Goal: Transaction & Acquisition: Obtain resource

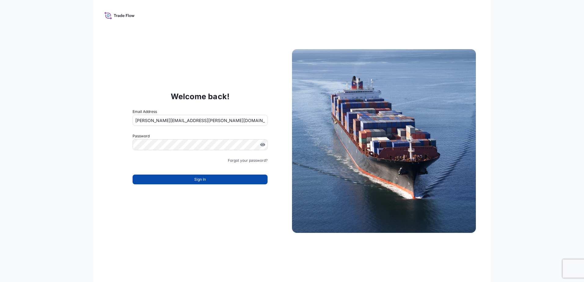
click at [201, 180] on span "Sign In" at bounding box center [200, 179] width 12 height 6
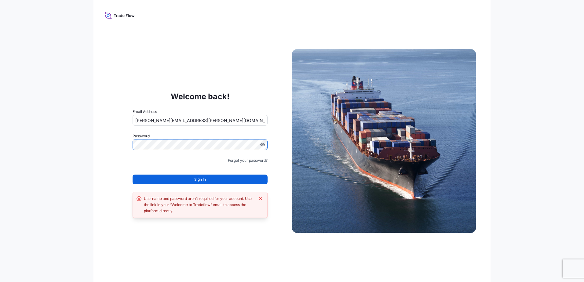
click at [77, 142] on div "Welcome back! Email Address sharon.kozik@bdpint.com Password Must include: Uppe…" at bounding box center [292, 141] width 584 height 282
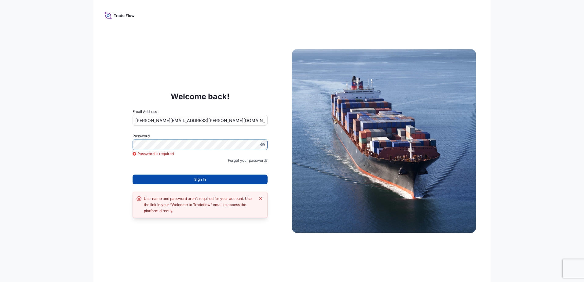
click at [198, 180] on span "Sign In" at bounding box center [200, 179] width 12 height 6
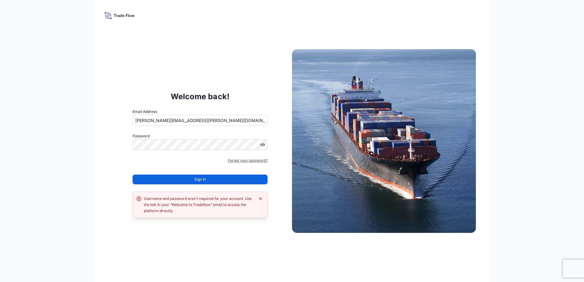
click at [241, 160] on link "Forgot your password?" at bounding box center [248, 161] width 40 height 6
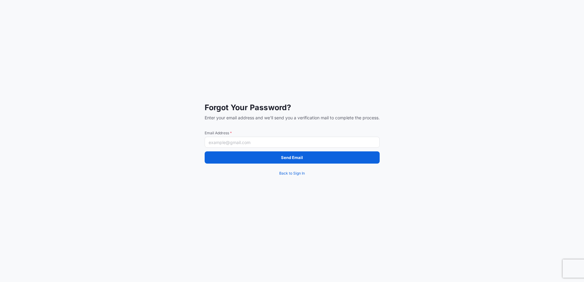
click at [222, 143] on input "Email Address *" at bounding box center [292, 142] width 175 height 11
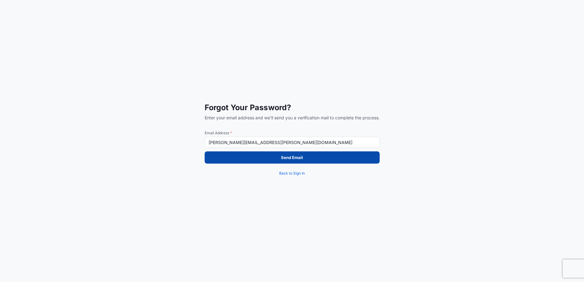
click at [292, 159] on p "Send Email" at bounding box center [292, 157] width 22 height 6
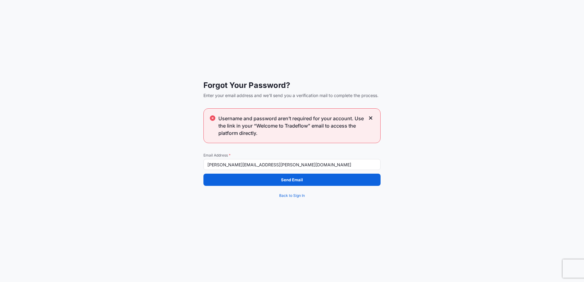
click at [267, 165] on input "sharon.kozik@bdpint.com" at bounding box center [291, 164] width 177 height 11
drag, startPoint x: 267, startPoint y: 165, endPoint x: 192, endPoint y: 169, distance: 74.9
click at [192, 169] on div "Forgot Your Password? Enter your email address and we'll send you a verificatio…" at bounding box center [292, 141] width 584 height 282
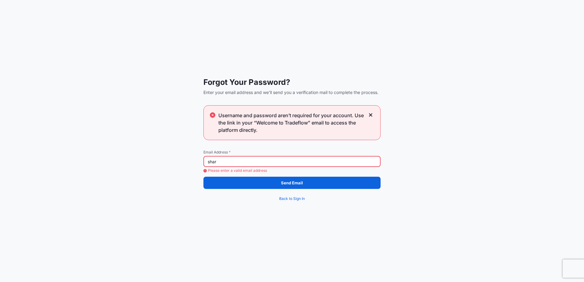
type input "[PERSON_NAME][EMAIL_ADDRESS][PERSON_NAME][DOMAIN_NAME]"
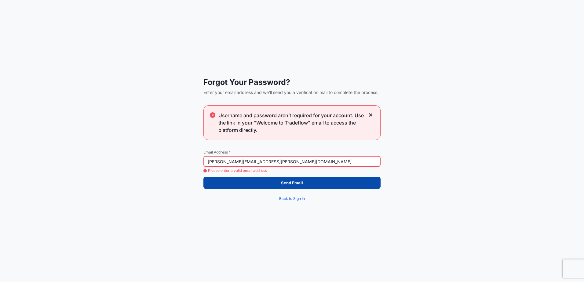
click at [292, 182] on p "Send Email" at bounding box center [292, 183] width 22 height 6
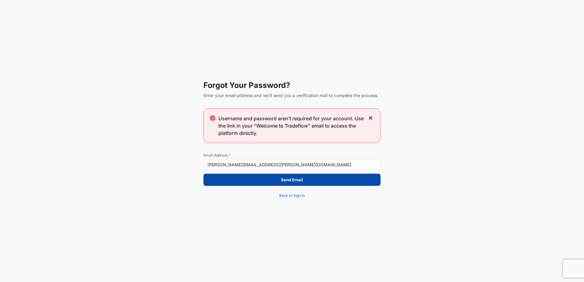
click at [289, 180] on p "Send Email" at bounding box center [292, 180] width 22 height 6
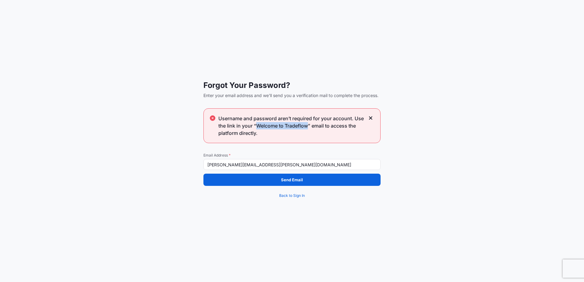
drag, startPoint x: 256, startPoint y: 127, endPoint x: 308, endPoint y: 128, distance: 51.6
click at [308, 128] on span "Username and password aren’t required for your account. Use the link in your “W…" at bounding box center [291, 126] width 147 height 22
copy span "Welcome to Tradeflow"
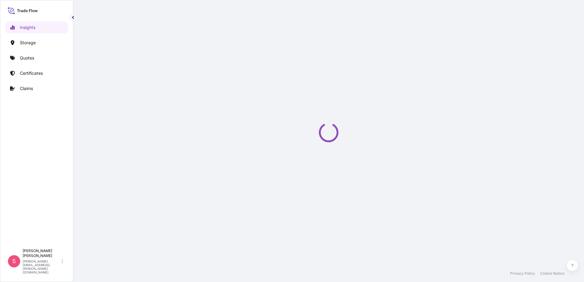
select select "2025"
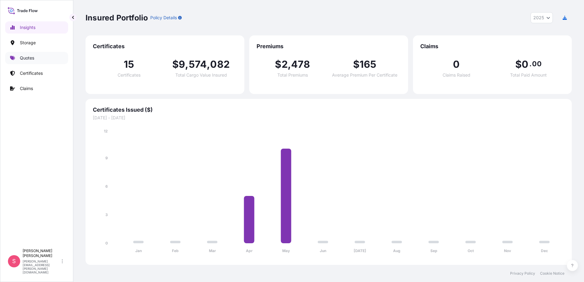
click at [29, 60] on p "Quotes" at bounding box center [27, 58] width 14 height 6
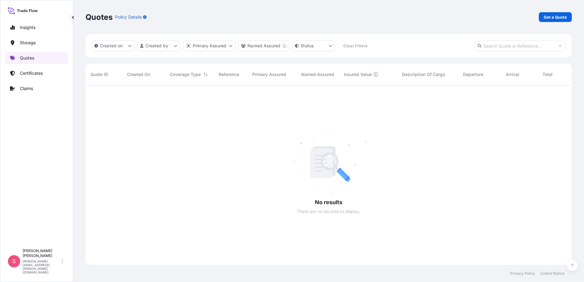
scroll to position [197, 481]
click at [557, 18] on p "Get a Quote" at bounding box center [554, 17] width 23 height 6
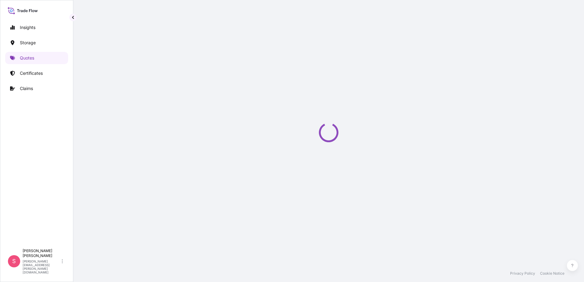
select select "Water"
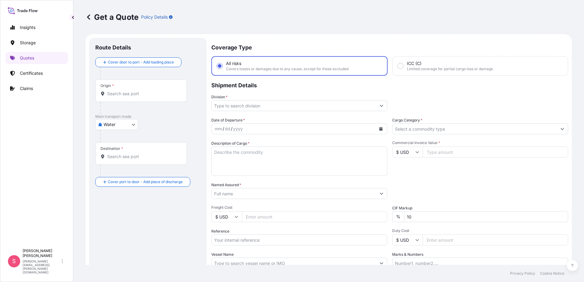
scroll to position [10, 0]
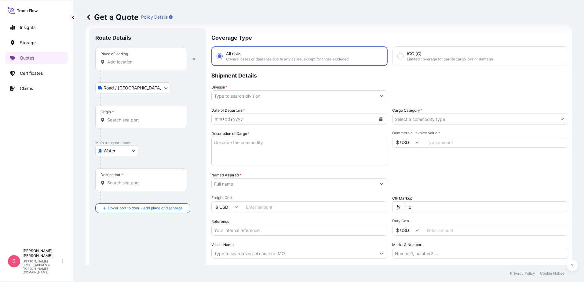
click at [153, 43] on div "Route Details" at bounding box center [147, 40] width 105 height 13
click at [88, 18] on icon at bounding box center [88, 16] width 3 height 5
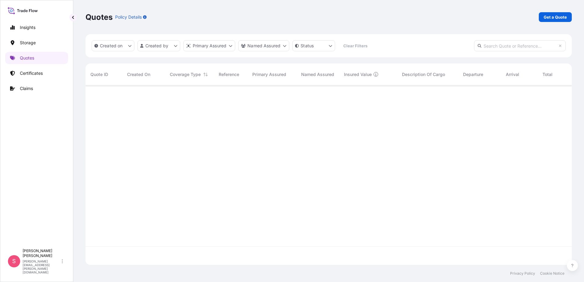
scroll to position [178, 481]
click at [555, 19] on p "Get a Quote" at bounding box center [554, 17] width 23 height 6
select select "Water"
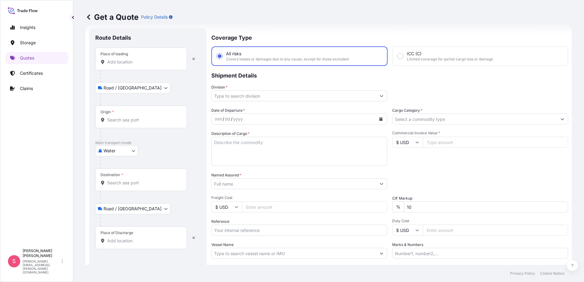
click at [143, 64] on input "Place of loading" at bounding box center [143, 62] width 72 height 6
click at [121, 64] on input "Place of loading" at bounding box center [143, 62] width 72 height 6
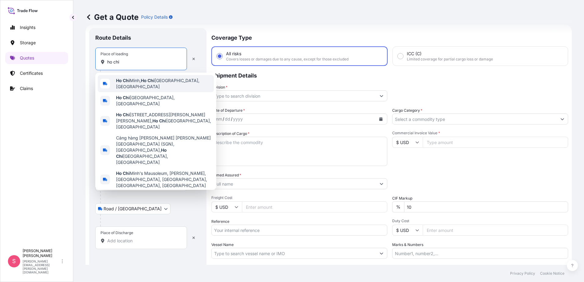
click at [142, 81] on span "[PERSON_NAME], [GEOGRAPHIC_DATA][PERSON_NAME], [GEOGRAPHIC_DATA]" at bounding box center [163, 84] width 95 height 12
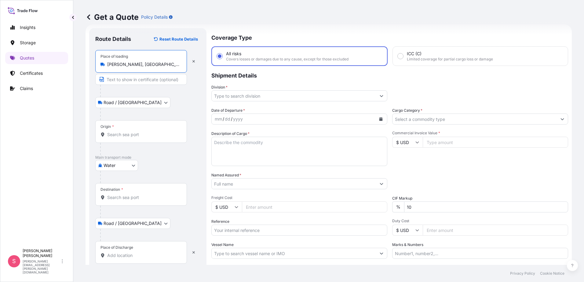
type input "[PERSON_NAME], [GEOGRAPHIC_DATA][PERSON_NAME], [GEOGRAPHIC_DATA]"
click at [113, 135] on input "Origin *" at bounding box center [143, 135] width 72 height 6
click at [166, 102] on div "Road / [GEOGRAPHIC_DATA] / Inland" at bounding box center [147, 102] width 105 height 11
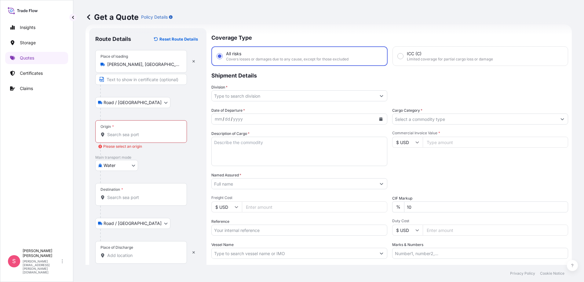
click at [135, 167] on body "0 options available. Insights Storage Quotes Certificates Claims S [PERSON_NAME…" at bounding box center [292, 141] width 584 height 282
click at [118, 181] on div "Air" at bounding box center [117, 181] width 38 height 11
select select "Air"
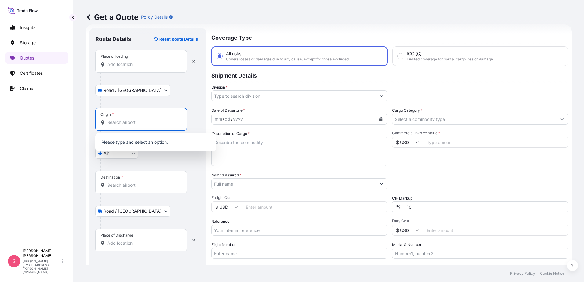
click at [116, 121] on input "Origin *" at bounding box center [143, 122] width 72 height 6
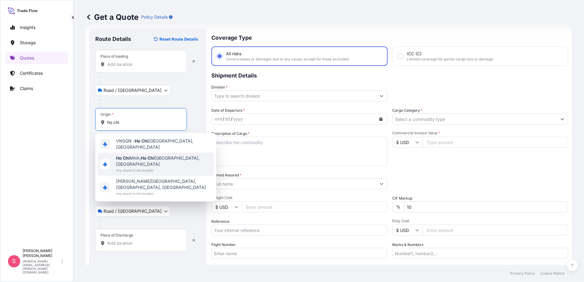
click at [134, 156] on span "[PERSON_NAME], [GEOGRAPHIC_DATA][PERSON_NAME], [GEOGRAPHIC_DATA]" at bounding box center [163, 161] width 95 height 12
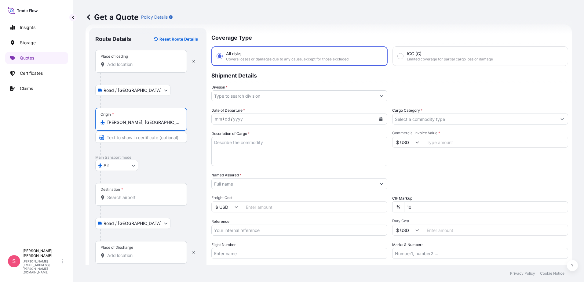
type input "[PERSON_NAME], [GEOGRAPHIC_DATA][PERSON_NAME], [GEOGRAPHIC_DATA]"
click at [113, 198] on input "Destination *" at bounding box center [143, 197] width 72 height 6
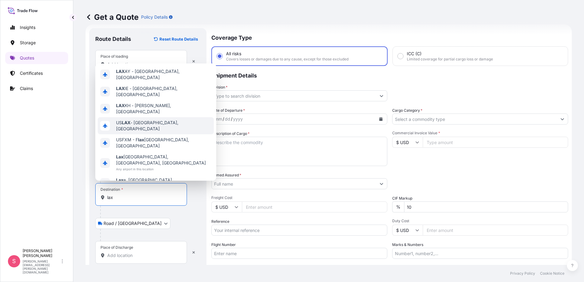
click at [162, 124] on span "US LAX - [GEOGRAPHIC_DATA], [GEOGRAPHIC_DATA]" at bounding box center [163, 126] width 95 height 12
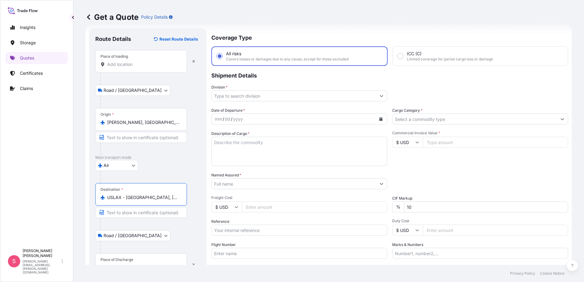
type input "USLAX - [GEOGRAPHIC_DATA], [GEOGRAPHIC_DATA]"
drag, startPoint x: 119, startPoint y: 258, endPoint x: 128, endPoint y: 254, distance: 9.5
click at [119, 258] on div "Place of Discharge" at bounding box center [116, 259] width 33 height 5
click at [119, 265] on input "Place of Discharge" at bounding box center [143, 268] width 72 height 6
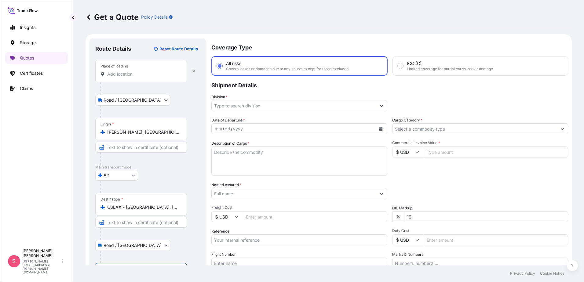
scroll to position [53, 0]
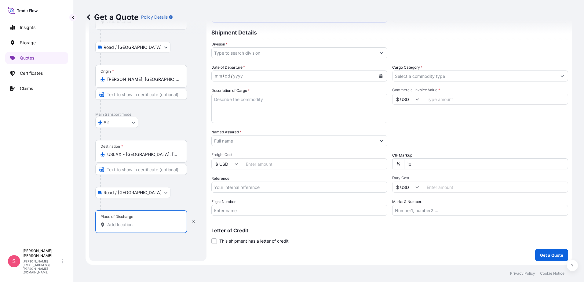
click at [116, 226] on input "Place of Discharge" at bounding box center [143, 225] width 72 height 6
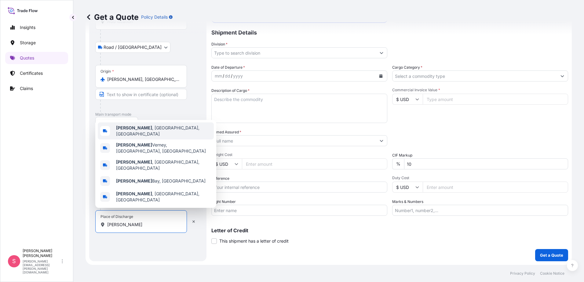
click at [151, 137] on span "[GEOGRAPHIC_DATA] , [GEOGRAPHIC_DATA], [GEOGRAPHIC_DATA]" at bounding box center [163, 131] width 95 height 12
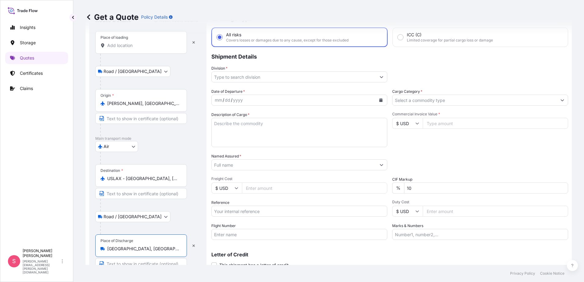
scroll to position [0, 0]
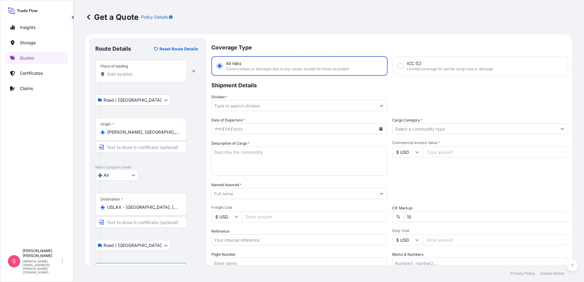
type input "[GEOGRAPHIC_DATA], [GEOGRAPHIC_DATA], [GEOGRAPHIC_DATA]"
click at [254, 105] on input "Division *" at bounding box center [294, 105] width 164 height 11
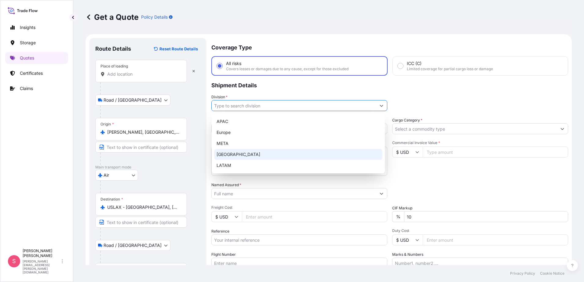
click at [234, 154] on div "[GEOGRAPHIC_DATA]" at bounding box center [298, 154] width 168 height 11
type input "[GEOGRAPHIC_DATA]"
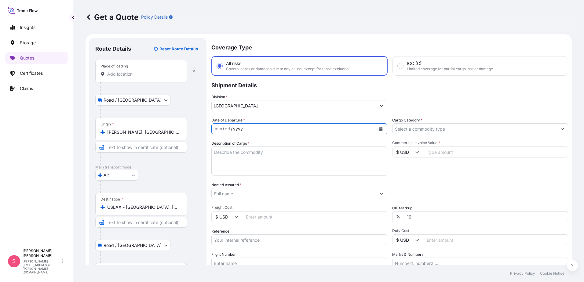
click at [236, 128] on div "yyyy" at bounding box center [237, 128] width 11 height 7
click at [380, 131] on button "Calendar" at bounding box center [381, 129] width 10 height 10
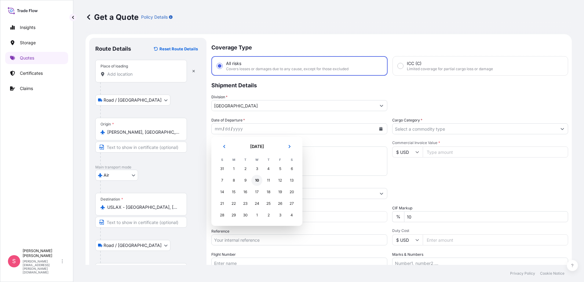
click at [256, 183] on div "10" at bounding box center [256, 180] width 11 height 11
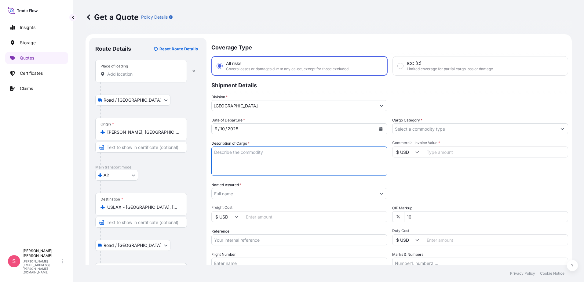
click at [261, 155] on textarea "Description of Cargo *" at bounding box center [299, 161] width 176 height 29
click at [222, 152] on textarea "Description of Cargo *" at bounding box center [299, 161] width 176 height 29
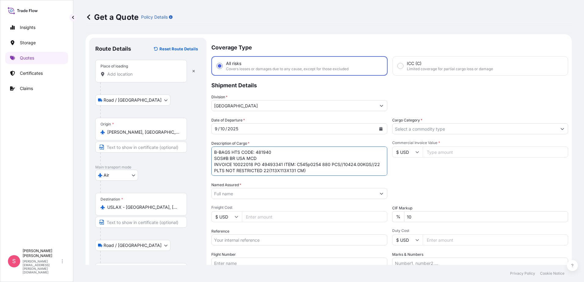
click at [275, 153] on textarea "B-BAGS HTS CODE: 481940 SOS#B BR USA MCD INVOICE 10022018 PO 49493341 ITEM: C54…" at bounding box center [299, 161] width 176 height 29
type textarea "PAPER BAGS B-BAGS HTS CODE: 481940 SOS#B BR USA MCD INVOICE 10022018 PO 4949334…"
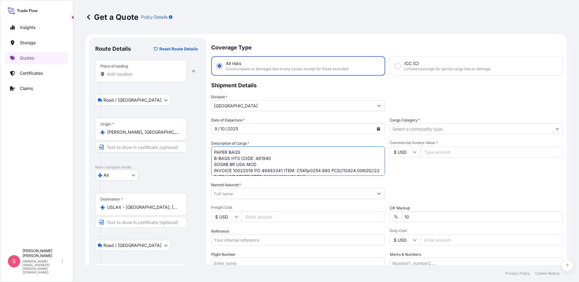
click at [258, 191] on input "Named Assured *" at bounding box center [293, 193] width 162 height 11
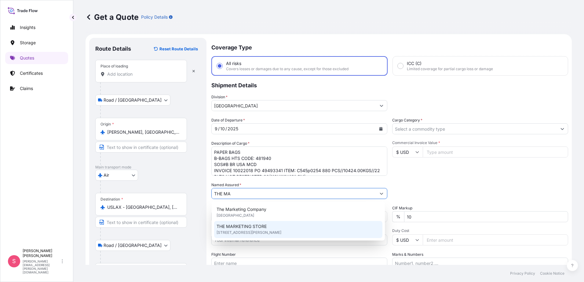
click at [277, 230] on span "[STREET_ADDRESS][PERSON_NAME]" at bounding box center [248, 233] width 65 height 6
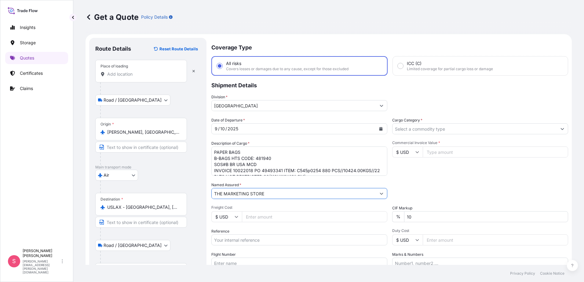
type input "THE MARKETING STORE"
click at [256, 214] on input "Freight Cost" at bounding box center [314, 216] width 145 height 11
drag, startPoint x: 265, startPoint y: 215, endPoint x: 233, endPoint y: 220, distance: 32.4
click at [233, 220] on div "$ USD 69999" at bounding box center [299, 216] width 176 height 11
click at [268, 219] on input "69999" at bounding box center [314, 216] width 145 height 11
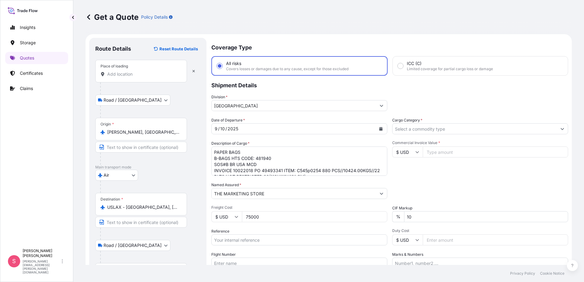
type input "75000"
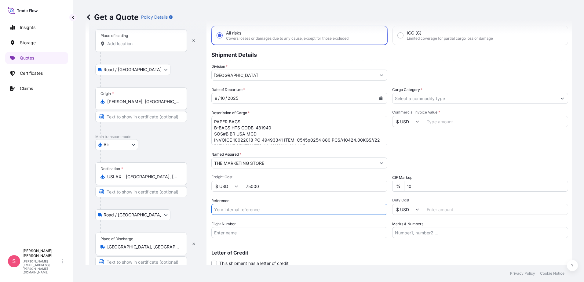
click at [263, 210] on input "Reference" at bounding box center [299, 209] width 176 height 11
type input "b"
type input "BDP JOB 632557687 AWB 297-39408552"
click at [243, 234] on input "Flight Number" at bounding box center [299, 232] width 176 height 11
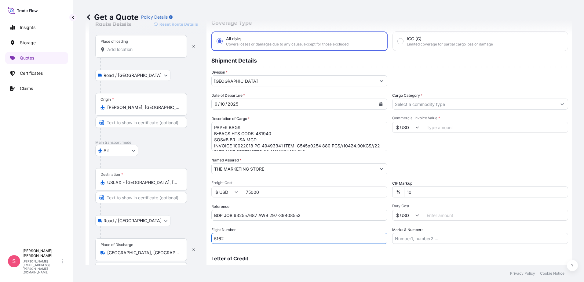
scroll to position [0, 0]
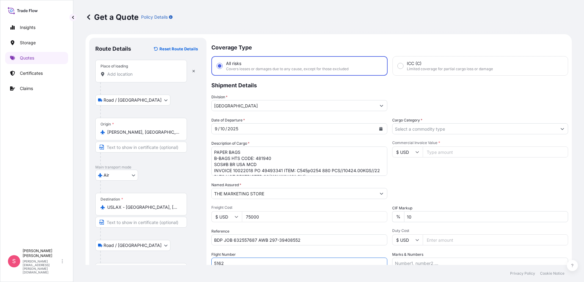
type input "5162"
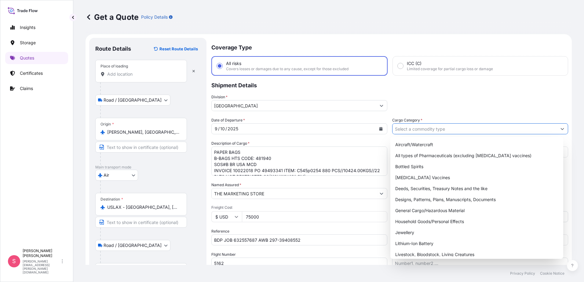
click at [440, 129] on input "Cargo Category *" at bounding box center [474, 128] width 164 height 11
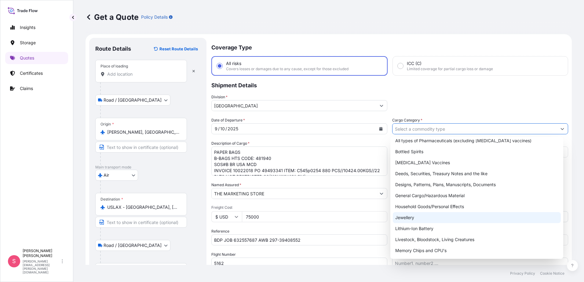
scroll to position [11, 0]
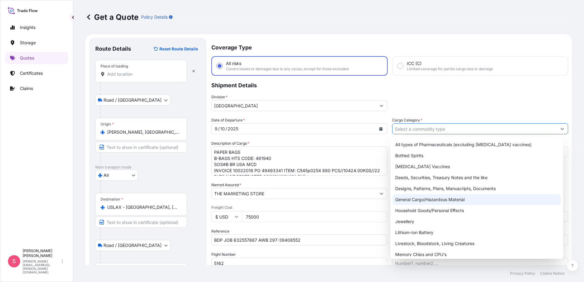
click at [414, 198] on div "General Cargo/Hazardous Material" at bounding box center [477, 199] width 168 height 11
type input "General Cargo/Hazardous Material"
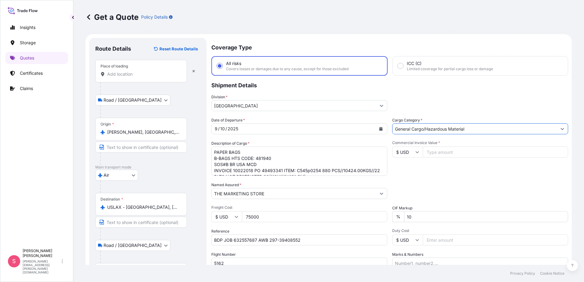
click at [479, 129] on input "General Cargo/Hazardous Material" at bounding box center [474, 128] width 164 height 11
click at [557, 131] on button "Show suggestions" at bounding box center [562, 128] width 11 height 11
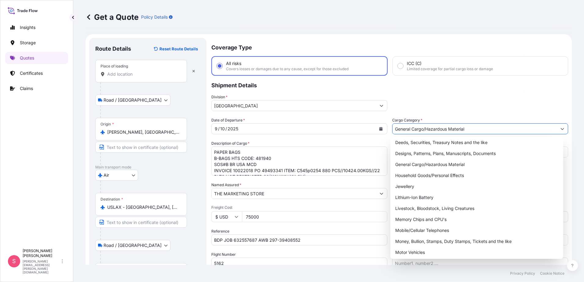
scroll to position [42, 0]
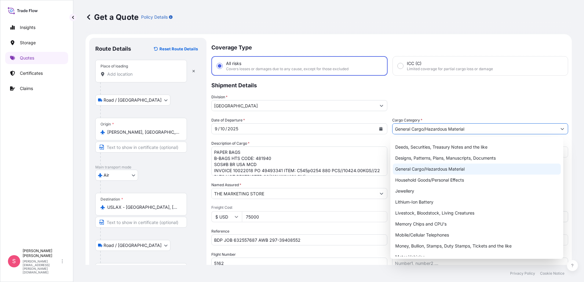
click at [415, 171] on div "General Cargo/Hazardous Material" at bounding box center [477, 169] width 168 height 11
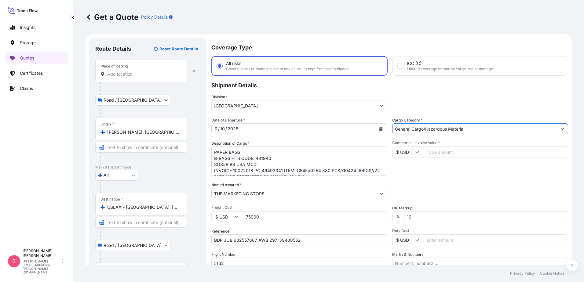
click at [429, 152] on input "Commercial Invoice Value *" at bounding box center [495, 152] width 145 height 11
type input "17160.00"
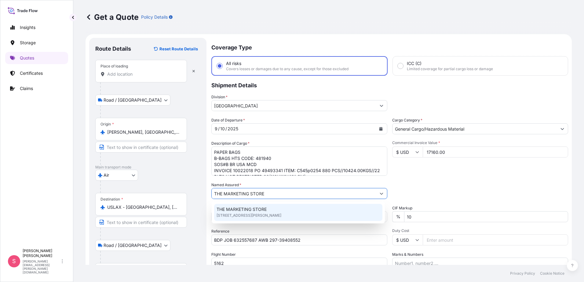
click at [265, 210] on span "THE MARKETING STORE" at bounding box center [241, 209] width 50 height 6
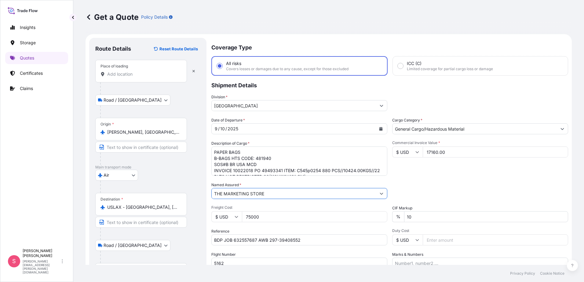
click at [420, 216] on input "10" at bounding box center [486, 216] width 164 height 11
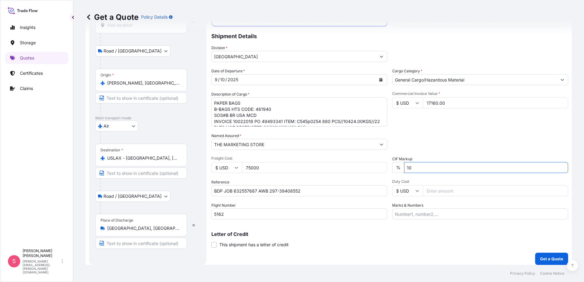
scroll to position [53, 0]
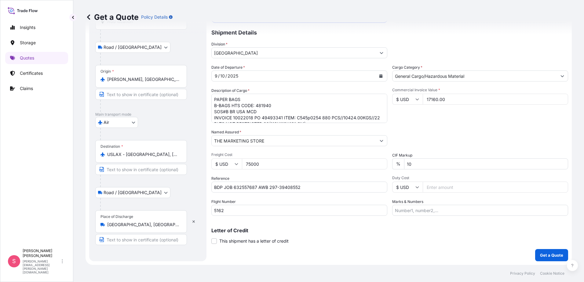
click at [423, 188] on input "Duty Cost" at bounding box center [495, 187] width 145 height 11
click at [434, 190] on input "Duty Cost" at bounding box center [495, 187] width 145 height 11
type input "3491.44"
click at [402, 212] on input "Marks & Numbers" at bounding box center [480, 210] width 176 height 11
click at [540, 257] on p "Get a Quote" at bounding box center [551, 255] width 23 height 6
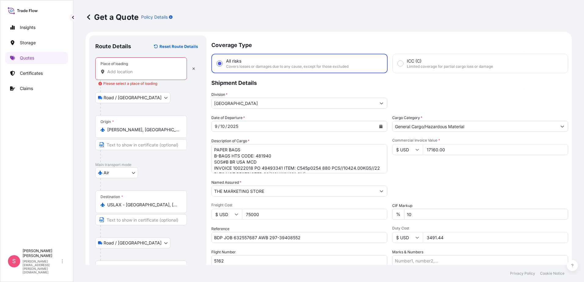
scroll to position [0, 0]
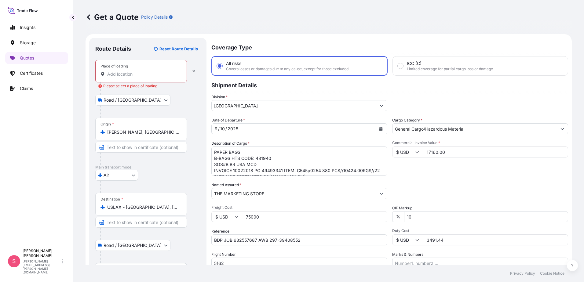
click at [123, 74] on input "Place of loading Please select a place of loading" at bounding box center [143, 74] width 72 height 6
click at [133, 74] on input "Place of loading" at bounding box center [143, 74] width 72 height 6
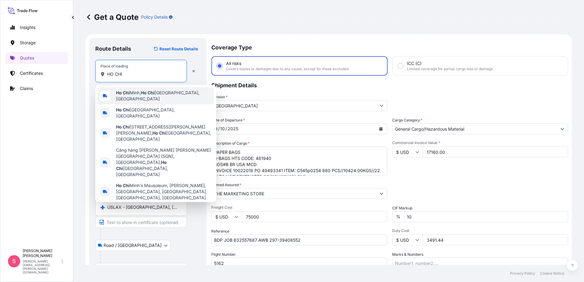
click at [138, 94] on span "[PERSON_NAME], [GEOGRAPHIC_DATA][PERSON_NAME], [GEOGRAPHIC_DATA]" at bounding box center [163, 96] width 95 height 12
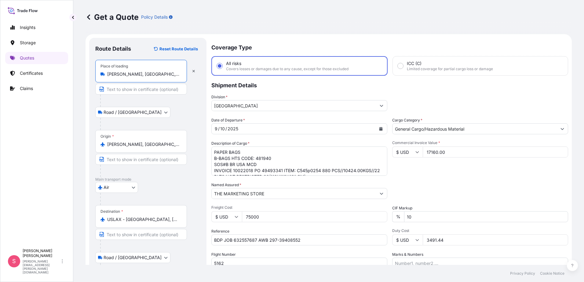
type input "[PERSON_NAME], [GEOGRAPHIC_DATA][PERSON_NAME], [GEOGRAPHIC_DATA]"
click at [156, 106] on div at bounding box center [150, 101] width 100 height 12
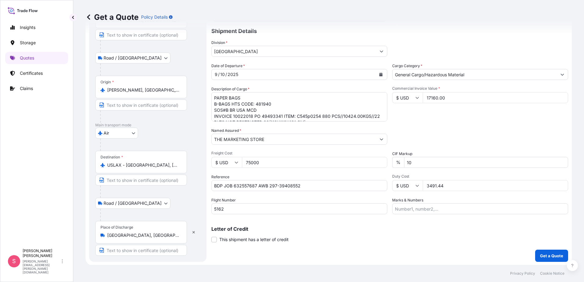
scroll to position [55, 0]
click at [544, 255] on p "Get a Quote" at bounding box center [551, 255] width 23 height 6
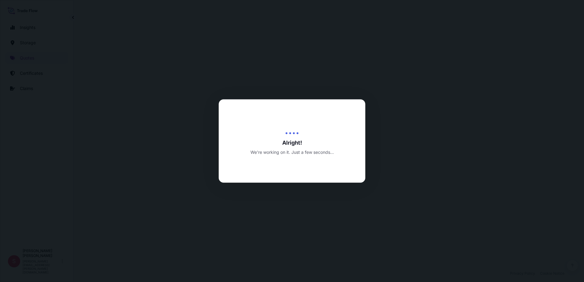
select select "Road / [GEOGRAPHIC_DATA]"
select select "Air"
select select "Road / [GEOGRAPHIC_DATA]"
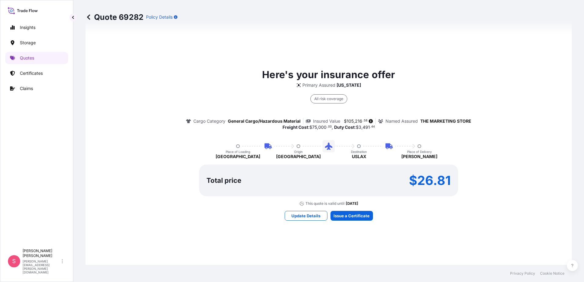
scroll to position [446, 0]
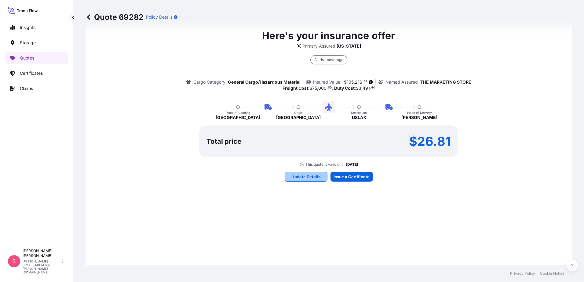
click at [310, 178] on p "Update Details" at bounding box center [305, 177] width 29 height 6
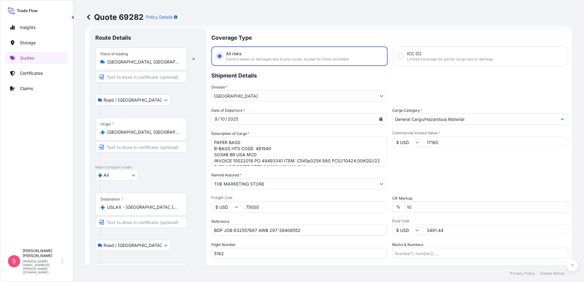
scroll to position [7, 0]
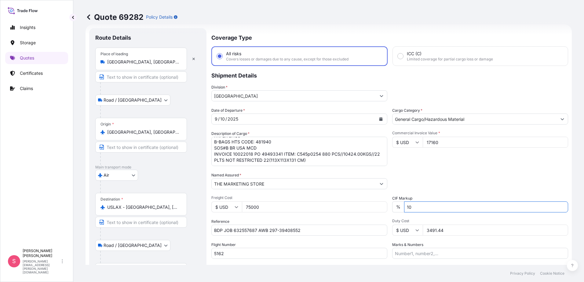
drag, startPoint x: 413, startPoint y: 205, endPoint x: 346, endPoint y: 212, distance: 67.4
click at [346, 212] on div "Date of Departure * [DATE] Cargo Category * General Cargo/Hazardous Material De…" at bounding box center [389, 182] width 357 height 151
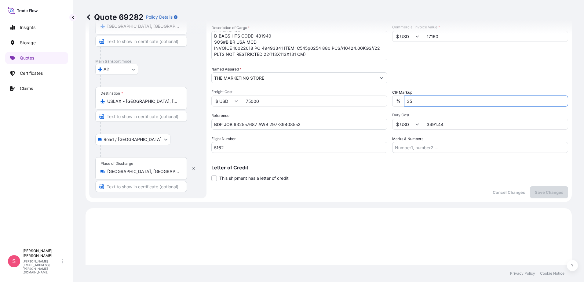
scroll to position [132, 0]
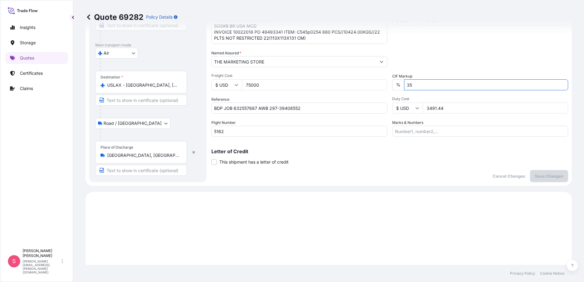
type input "35"
click at [542, 176] on p "Save Changes" at bounding box center [549, 176] width 28 height 6
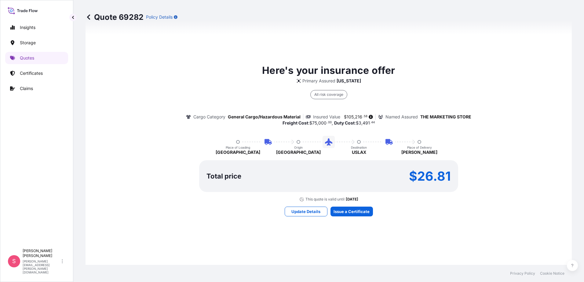
scroll to position [415, 0]
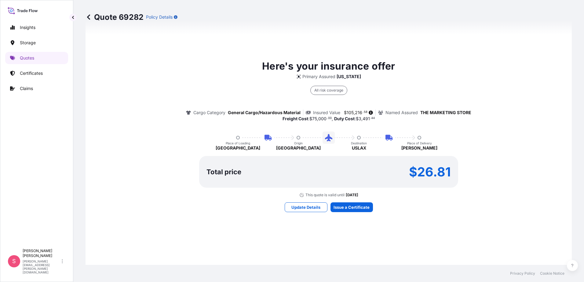
select select "Road / [GEOGRAPHIC_DATA]"
select select "Air"
select select "Road / [GEOGRAPHIC_DATA]"
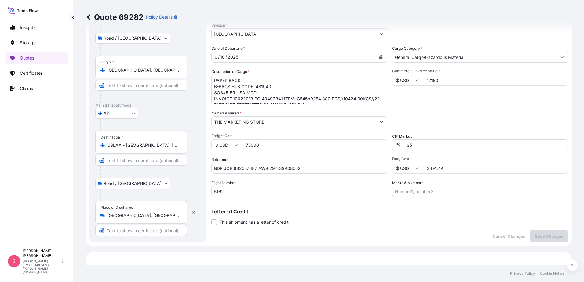
scroll to position [49, 0]
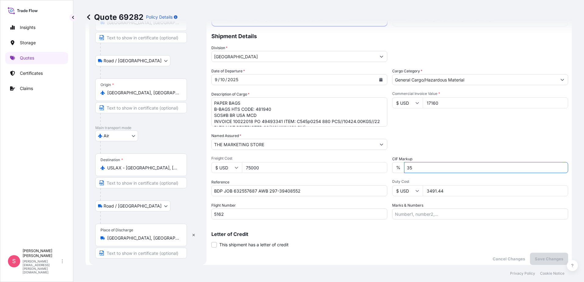
drag, startPoint x: 395, startPoint y: 166, endPoint x: 386, endPoint y: 164, distance: 8.7
click at [386, 164] on div "Date of Departure * [DATE] Cargo Category * General Cargo/Hazardous Material De…" at bounding box center [389, 143] width 357 height 151
type input "10"
click at [550, 259] on p "Save Changes" at bounding box center [549, 259] width 28 height 6
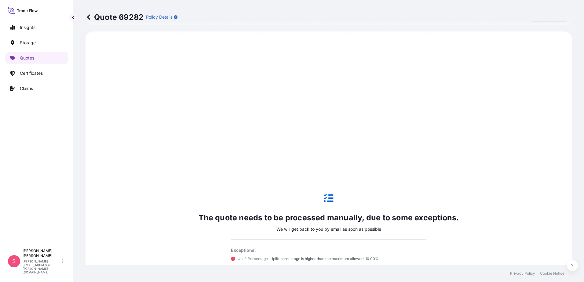
scroll to position [293, 0]
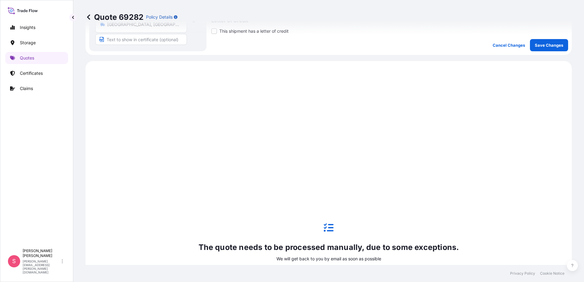
select select "Road / [GEOGRAPHIC_DATA]"
select select "Air"
select select "Road / [GEOGRAPHIC_DATA]"
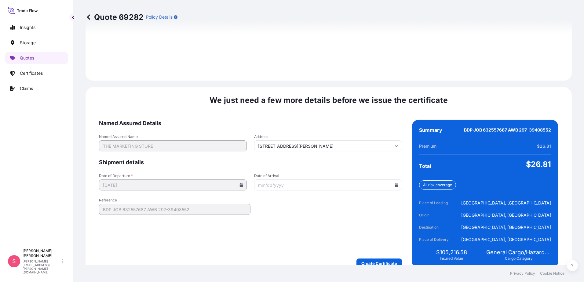
scroll to position [905, 0]
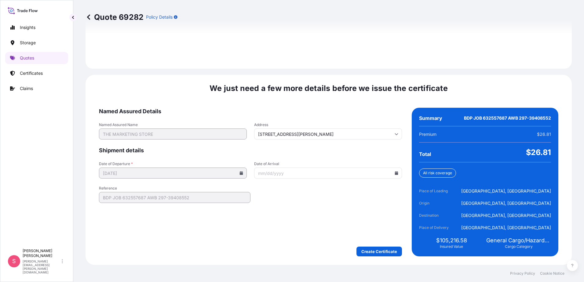
click at [393, 175] on input "Date of Arrival" at bounding box center [328, 173] width 148 height 11
click at [395, 174] on icon at bounding box center [396, 173] width 3 height 4
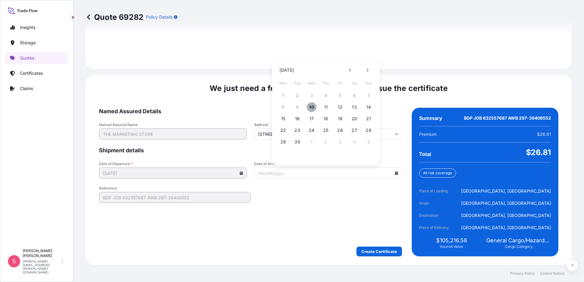
click at [312, 106] on button "10" at bounding box center [311, 107] width 10 height 10
type input "[DATE]"
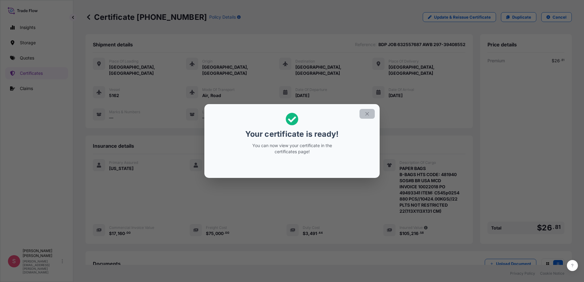
click at [364, 116] on button "button" at bounding box center [366, 114] width 15 height 10
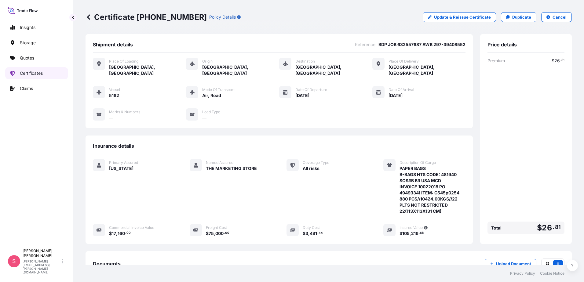
click at [28, 78] on link "Certificates" at bounding box center [36, 73] width 63 height 12
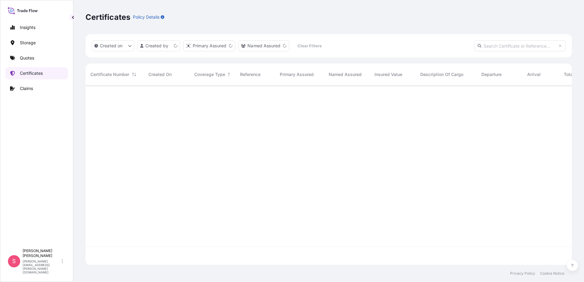
scroll to position [178, 481]
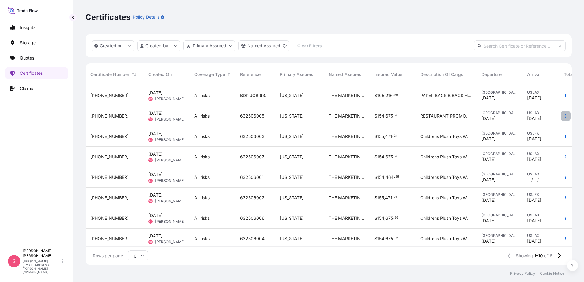
click at [563, 117] on button "button" at bounding box center [565, 116] width 10 height 10
click at [534, 127] on p "Download certificate" at bounding box center [531, 128] width 41 height 6
click at [564, 117] on icon "button" at bounding box center [566, 116] width 4 height 4
click at [540, 128] on p "Download certificate" at bounding box center [531, 128] width 41 height 6
click at [564, 219] on icon "button" at bounding box center [566, 218] width 4 height 4
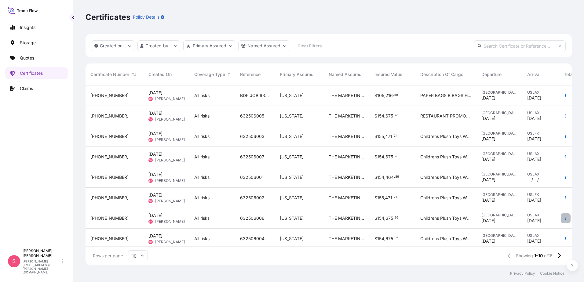
click at [564, 219] on icon "button" at bounding box center [566, 218] width 4 height 4
click at [537, 231] on p "Download certificate" at bounding box center [531, 230] width 41 height 6
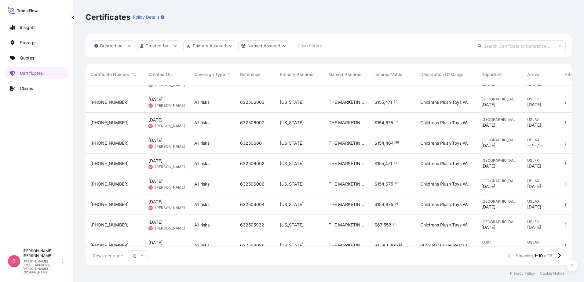
scroll to position [48, 0]
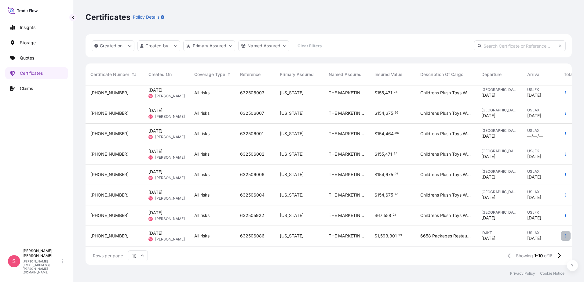
click at [560, 232] on button "button" at bounding box center [565, 236] width 10 height 10
click at [259, 233] on span "632506086" at bounding box center [252, 236] width 24 height 6
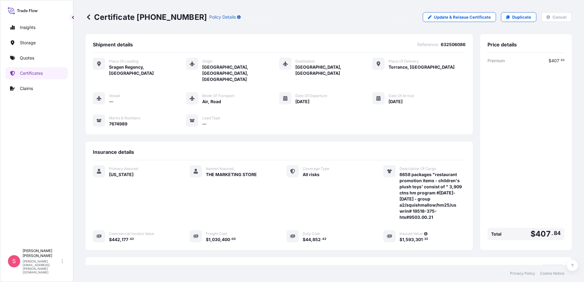
click at [89, 20] on link at bounding box center [88, 17] width 6 height 10
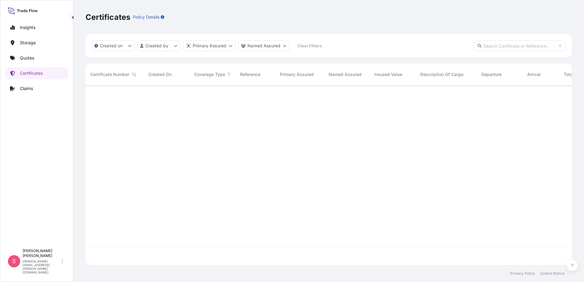
scroll to position [178, 481]
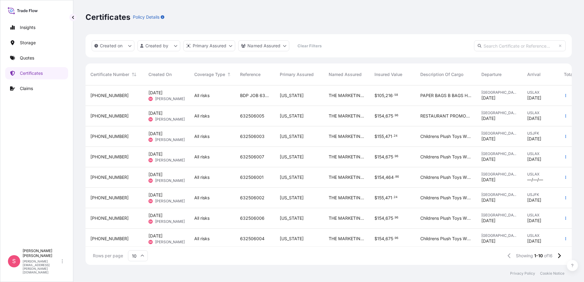
click at [217, 97] on div "All risks" at bounding box center [212, 95] width 36 height 6
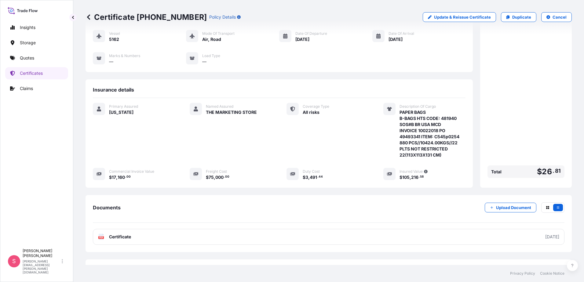
scroll to position [61, 0]
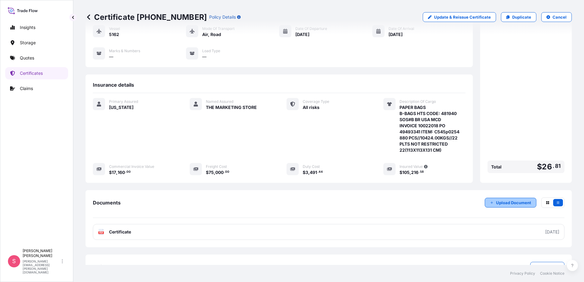
click at [491, 198] on button "Upload Document" at bounding box center [510, 203] width 52 height 10
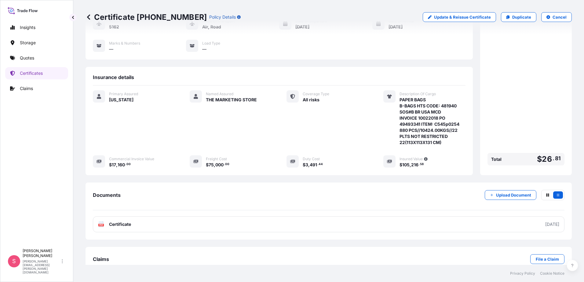
scroll to position [75, 0]
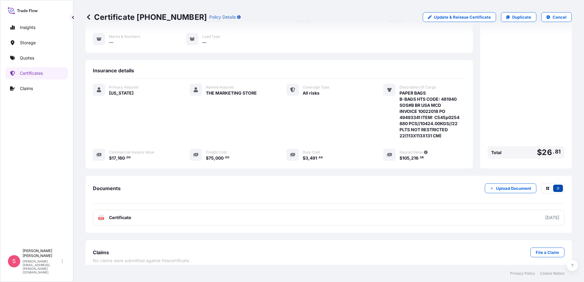
click at [556, 187] on icon "button" at bounding box center [558, 189] width 4 height 4
click at [87, 18] on icon at bounding box center [88, 17] width 6 height 6
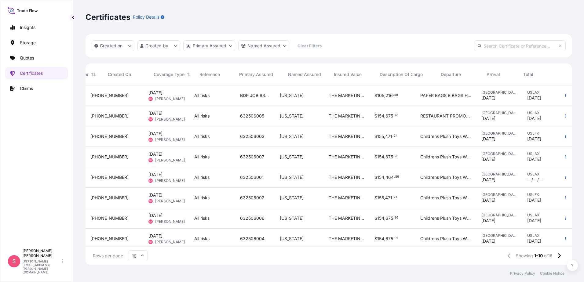
scroll to position [0, 41]
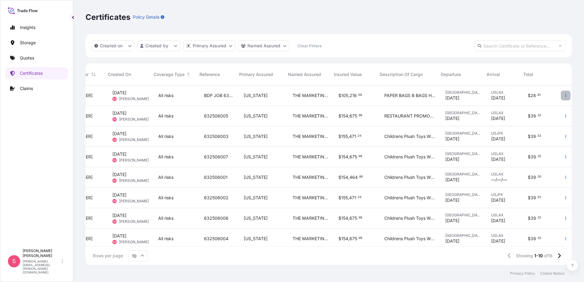
click at [564, 96] on icon "button" at bounding box center [566, 96] width 4 height 4
click at [530, 108] on p "Download certificate" at bounding box center [531, 108] width 41 height 6
click at [564, 94] on icon "button" at bounding box center [566, 96] width 4 height 4
click at [379, 95] on div "PAPER BAGS B BAGS HTS CODE 481940 SOS B BR USA MCD INVOICE 10022018 PO 49493341…" at bounding box center [409, 95] width 61 height 20
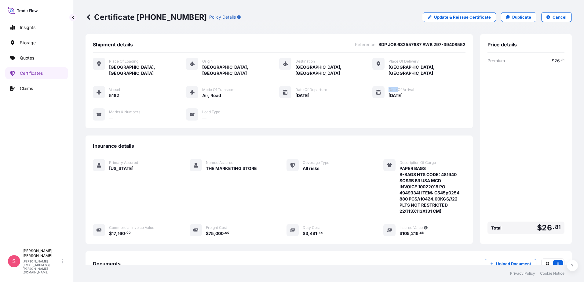
click at [375, 95] on div "Vessel 5162 Mode of Transport Air, Road Date of Departure [DATE] Date of Arriva…" at bounding box center [279, 103] width 372 height 35
drag, startPoint x: 375, startPoint y: 95, endPoint x: 313, endPoint y: 114, distance: 64.9
click at [313, 114] on div "Vessel 5162 Mode of Transport Air, Road Date of Departure [DATE] Date of Arriva…" at bounding box center [279, 103] width 372 height 35
click at [452, 21] on link "Update & Reissue Certificate" at bounding box center [459, 17] width 73 height 10
select select "Road / [GEOGRAPHIC_DATA]"
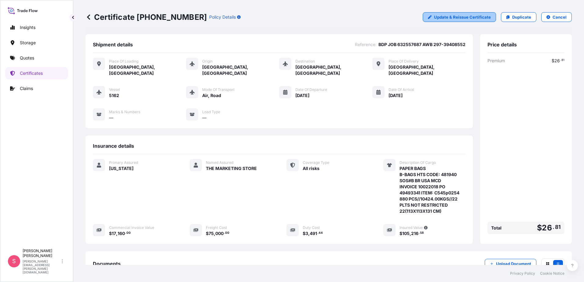
select select "Air"
select select "Road / [GEOGRAPHIC_DATA]"
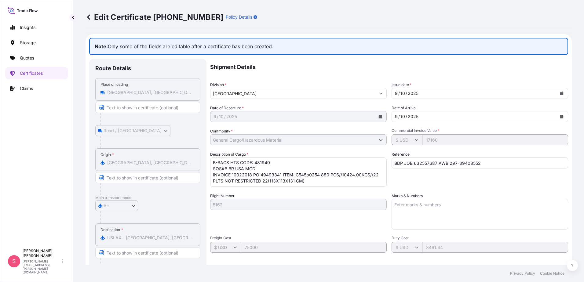
click at [169, 204] on div "Air Air Water Inland" at bounding box center [147, 205] width 105 height 11
click at [397, 203] on textarea "Marks & Numbers" at bounding box center [479, 214] width 176 height 31
click at [399, 205] on textarea "Marks & Numbers" at bounding box center [479, 214] width 176 height 31
type textarea "f"
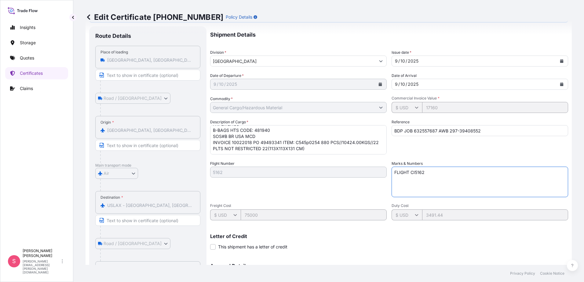
scroll to position [105, 0]
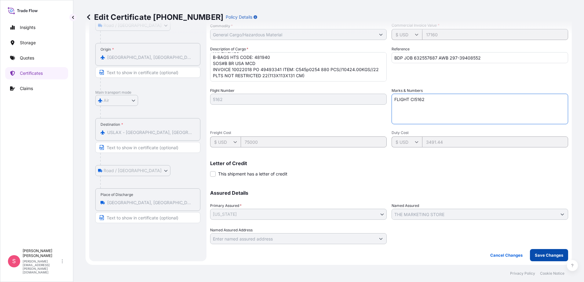
type textarea "FLIGHT CI5162"
click at [535, 252] on p "Save Changes" at bounding box center [549, 255] width 28 height 6
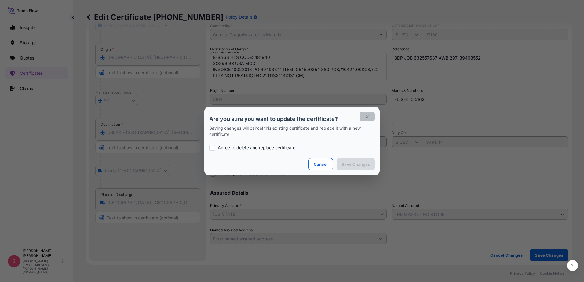
click at [369, 115] on icon "button" at bounding box center [366, 116] width 5 height 5
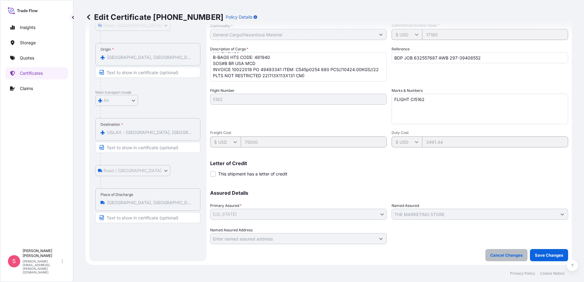
click at [498, 256] on p "Cancel Changes" at bounding box center [506, 255] width 32 height 6
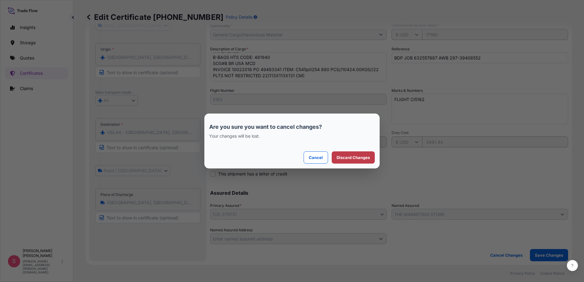
select select "Road / [GEOGRAPHIC_DATA]"
select select "Air"
select select "Road / [GEOGRAPHIC_DATA]"
select select "31627"
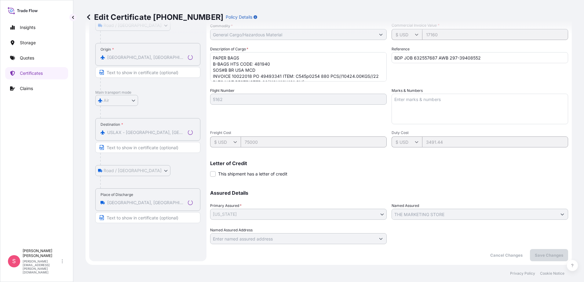
scroll to position [0, 0]
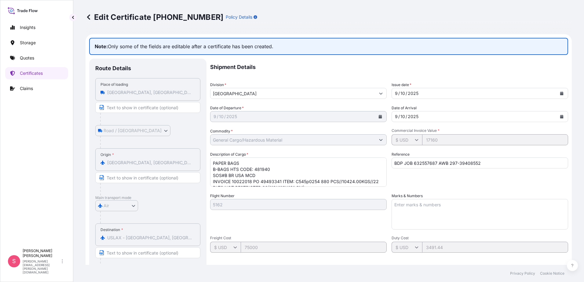
click at [91, 18] on icon at bounding box center [88, 17] width 6 height 6
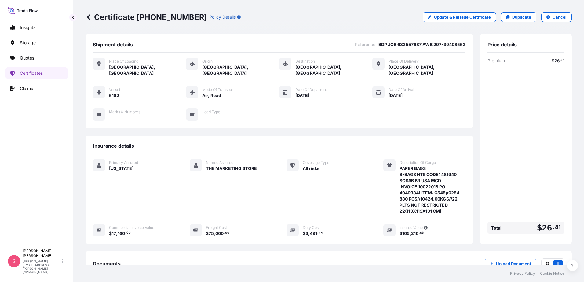
click at [90, 17] on icon at bounding box center [88, 17] width 6 height 6
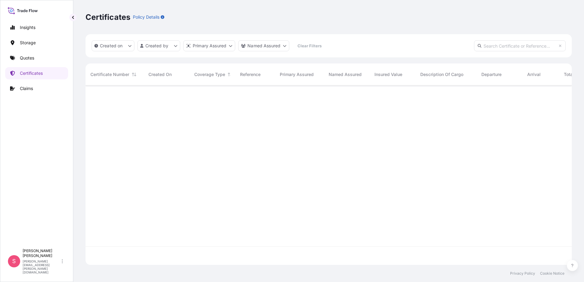
scroll to position [178, 481]
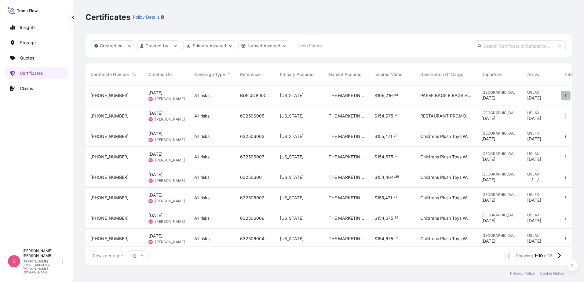
click at [564, 96] on icon "button" at bounding box center [566, 96] width 4 height 4
click at [539, 107] on p "Download certificate" at bounding box center [531, 108] width 41 height 6
